Goal: Check status: Check status

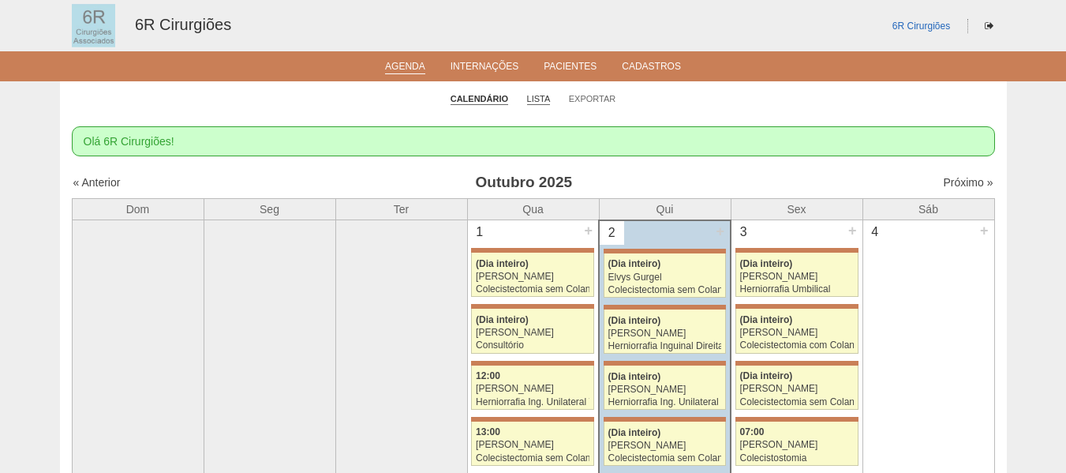
click at [534, 99] on link "Lista" at bounding box center [539, 99] width 24 height 12
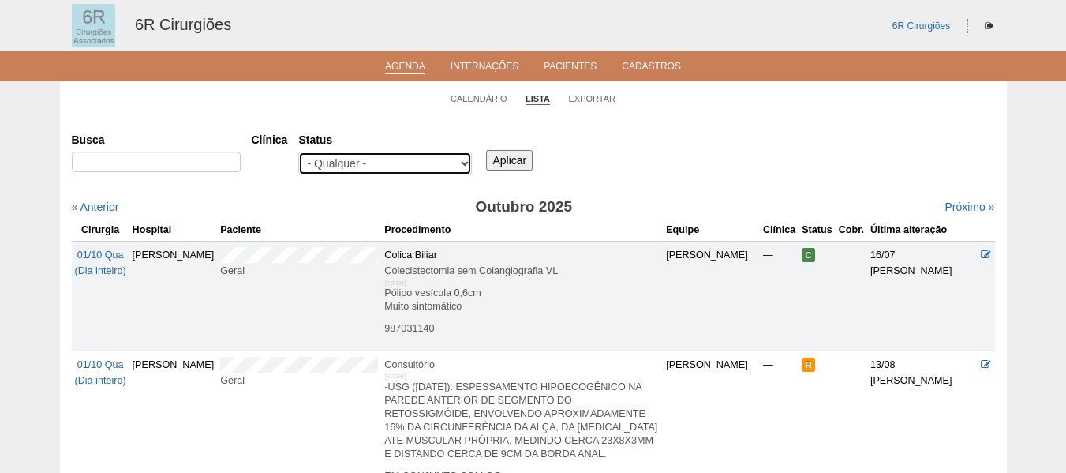
click at [418, 163] on select "- Qualquer - Reservada Confirmada Suspensa" at bounding box center [385, 163] width 174 height 24
select select "conf"
click at [298, 151] on select "- Qualquer - Reservada Confirmada Suspensa" at bounding box center [385, 163] width 174 height 24
click at [504, 158] on input "Aplicar" at bounding box center [509, 160] width 47 height 21
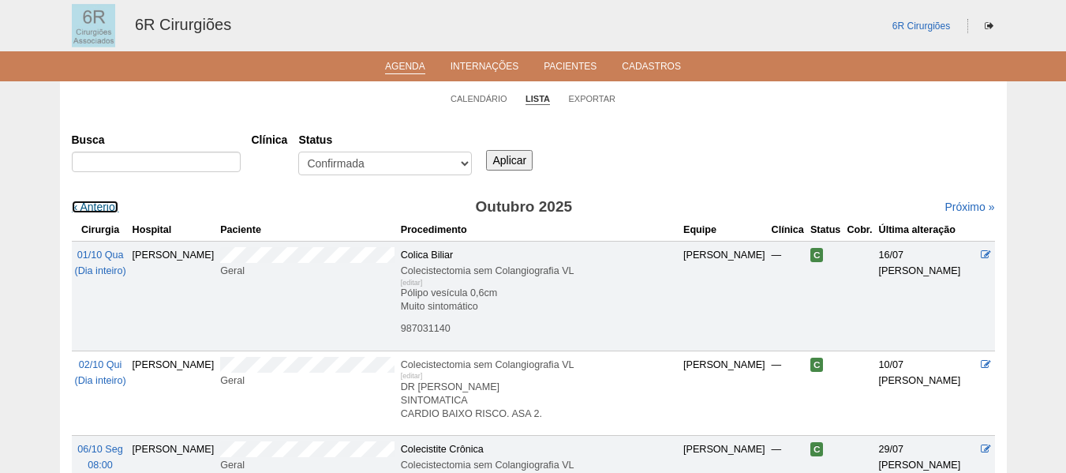
click at [101, 207] on link "« Anterior" at bounding box center [95, 206] width 47 height 13
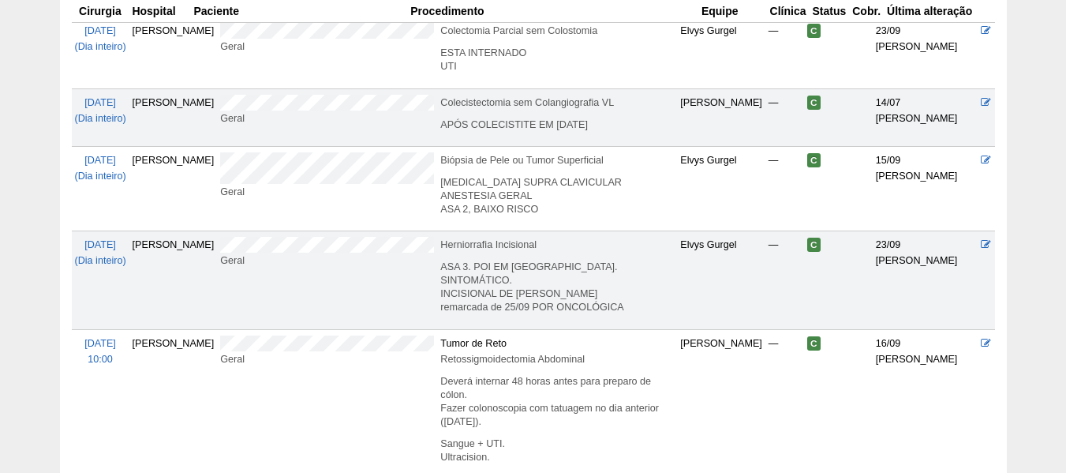
scroll to position [1200, 0]
